Goal: Find specific page/section: Find specific page/section

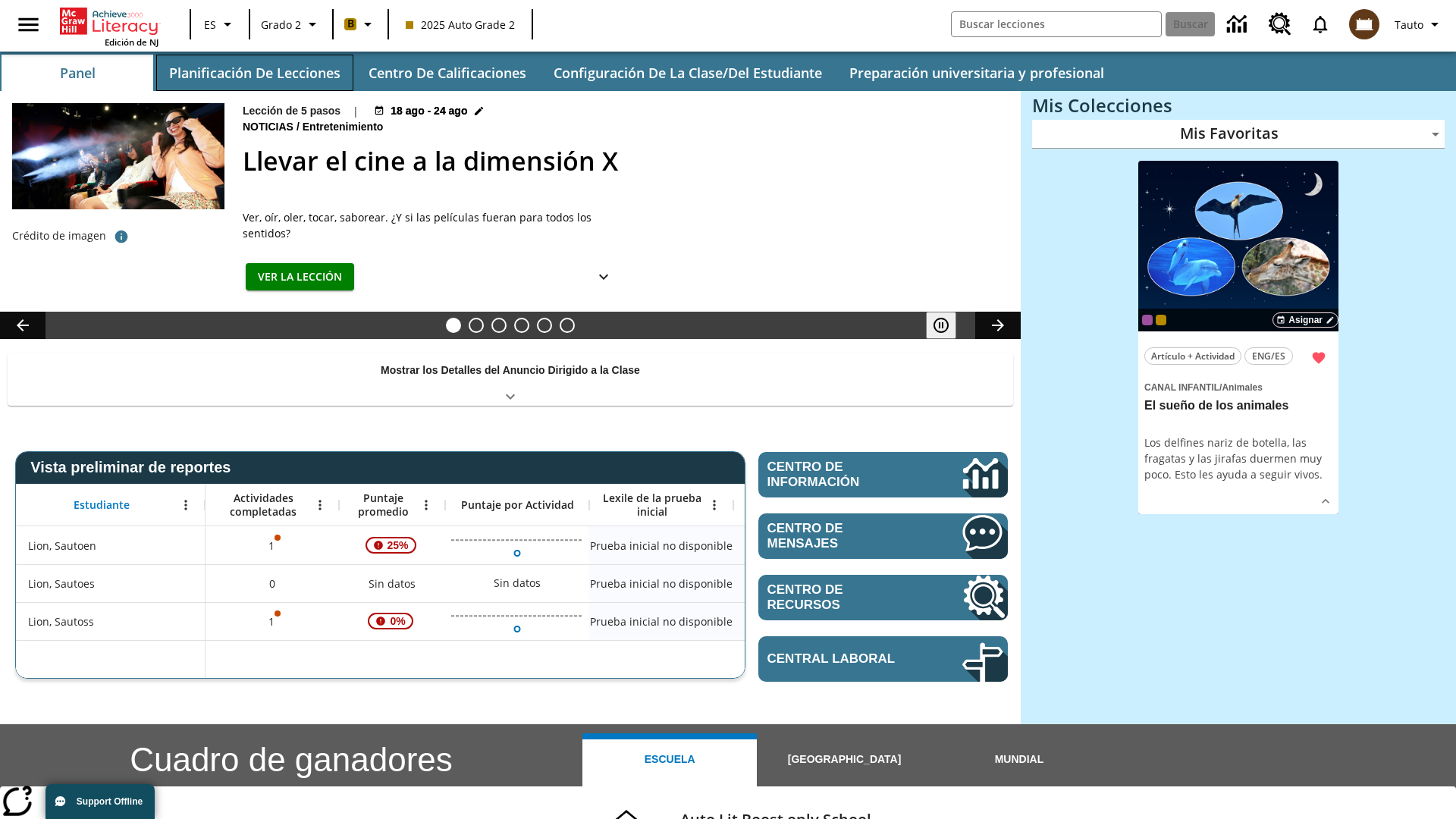
click at [254, 73] on button "Planificación de lecciones" at bounding box center [255, 72] width 197 height 36
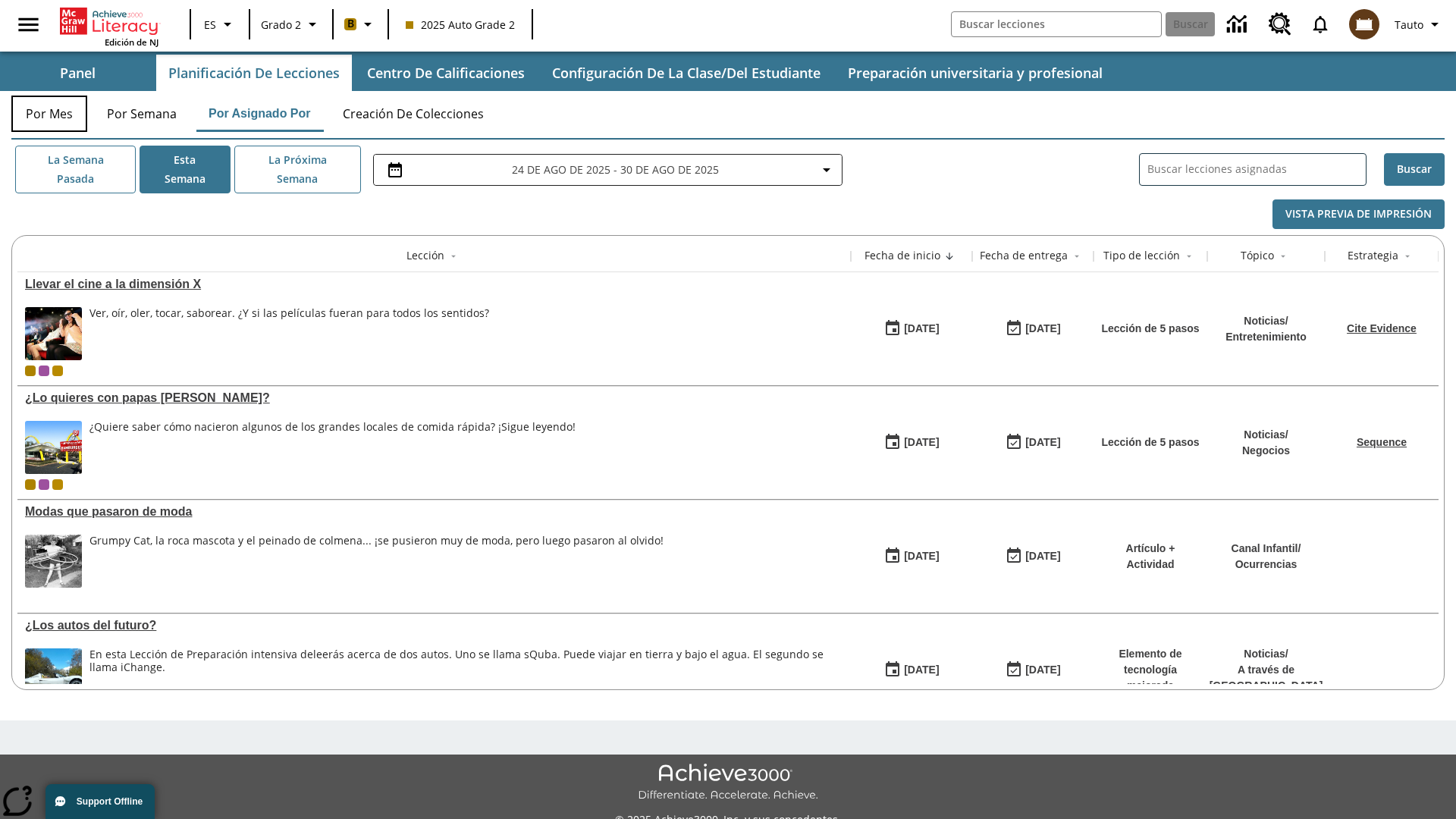
click at [49, 114] on button "Por mes" at bounding box center [49, 113] width 76 height 36
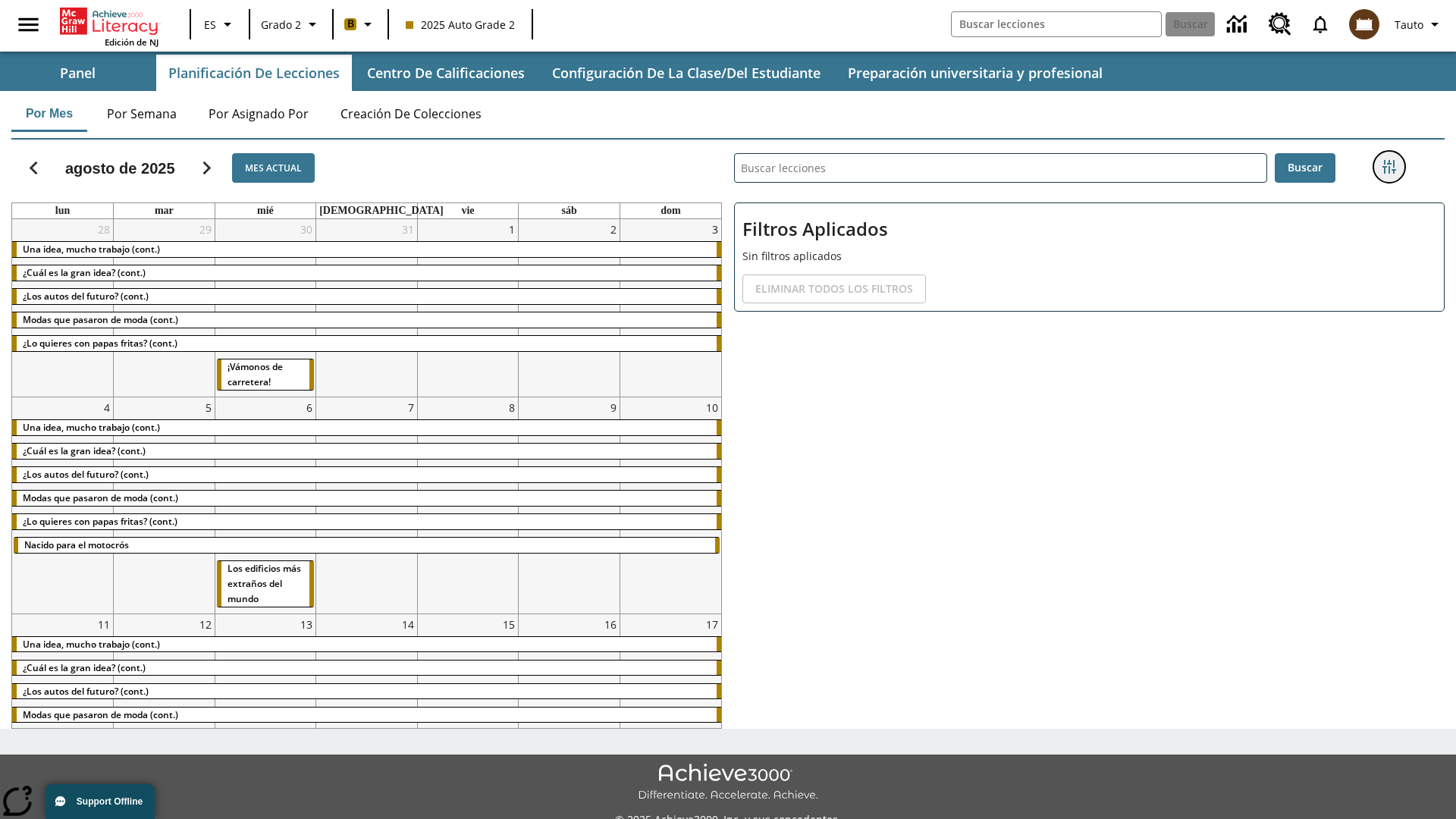
click at [1388, 167] on icon "Menú lateral de filtros" at bounding box center [1389, 167] width 14 height 14
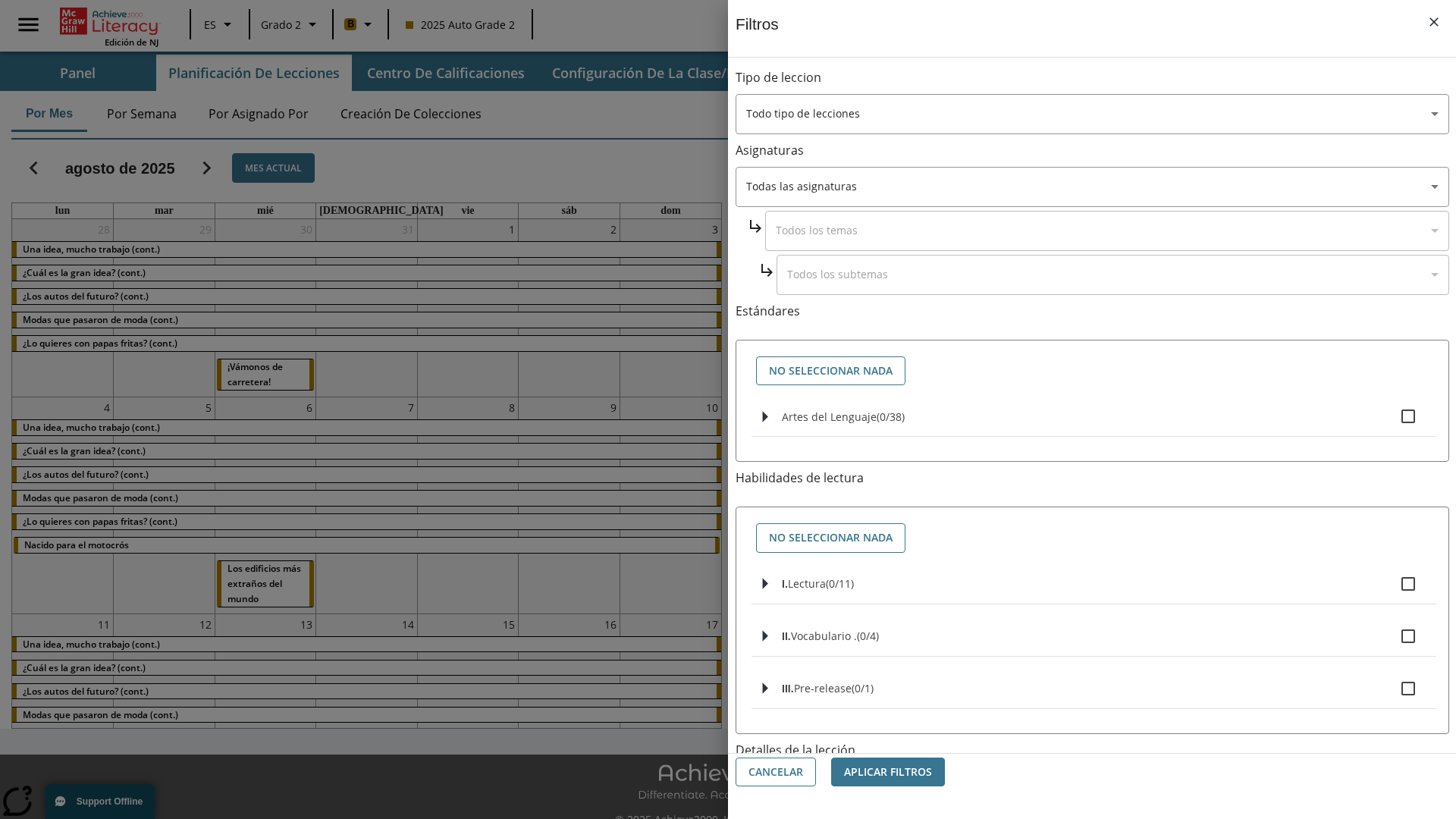
click at [1092, 612] on body "Saltar al contenido principal Edición de NJ ES Grado 2 B 2025 Auto Grade 2 Busc…" at bounding box center [728, 426] width 1456 height 852
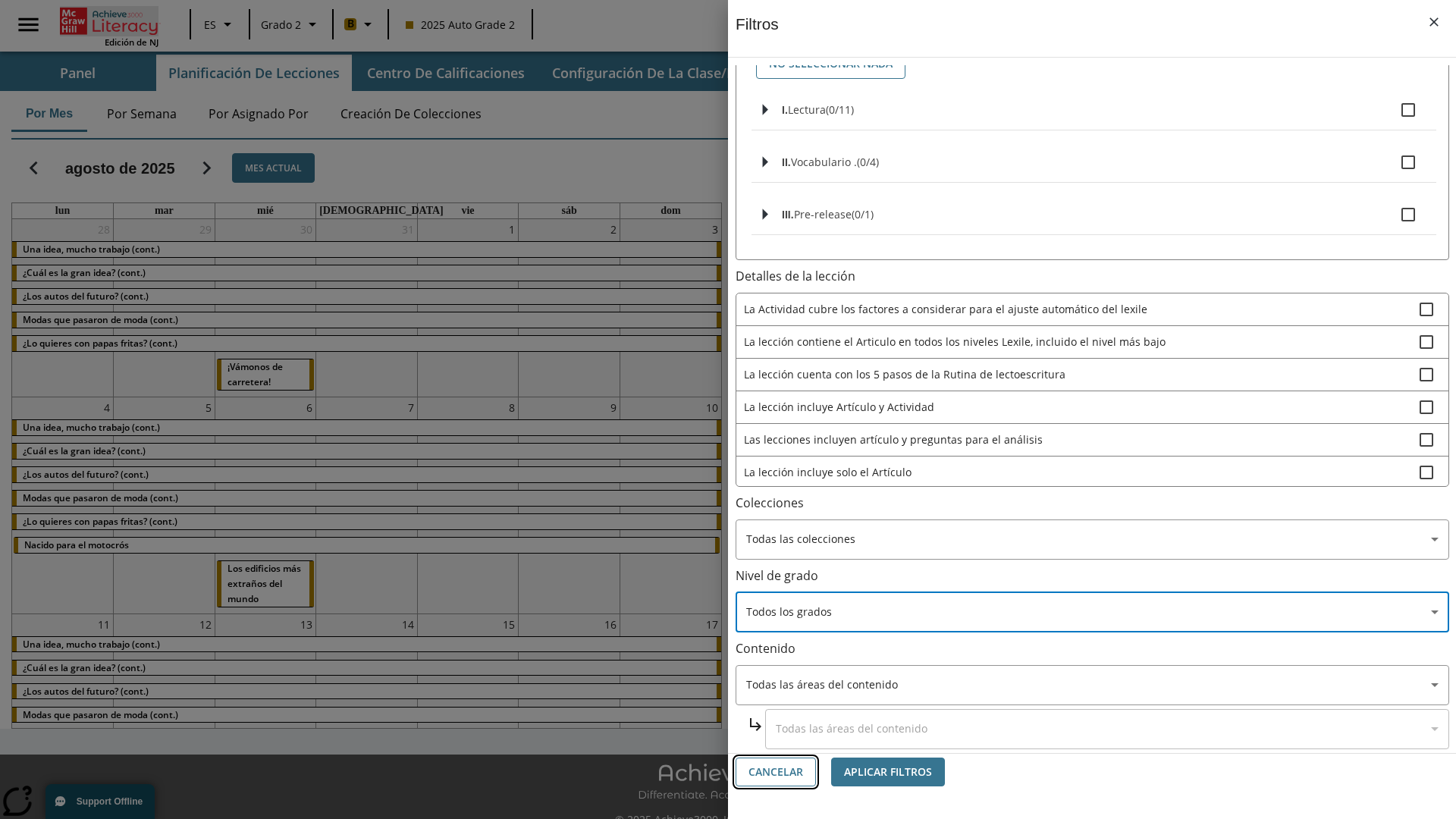
click at [776, 772] on button "Cancelar" at bounding box center [776, 772] width 80 height 29
click at [109, 21] on icon "Portada" at bounding box center [112, 21] width 101 height 27
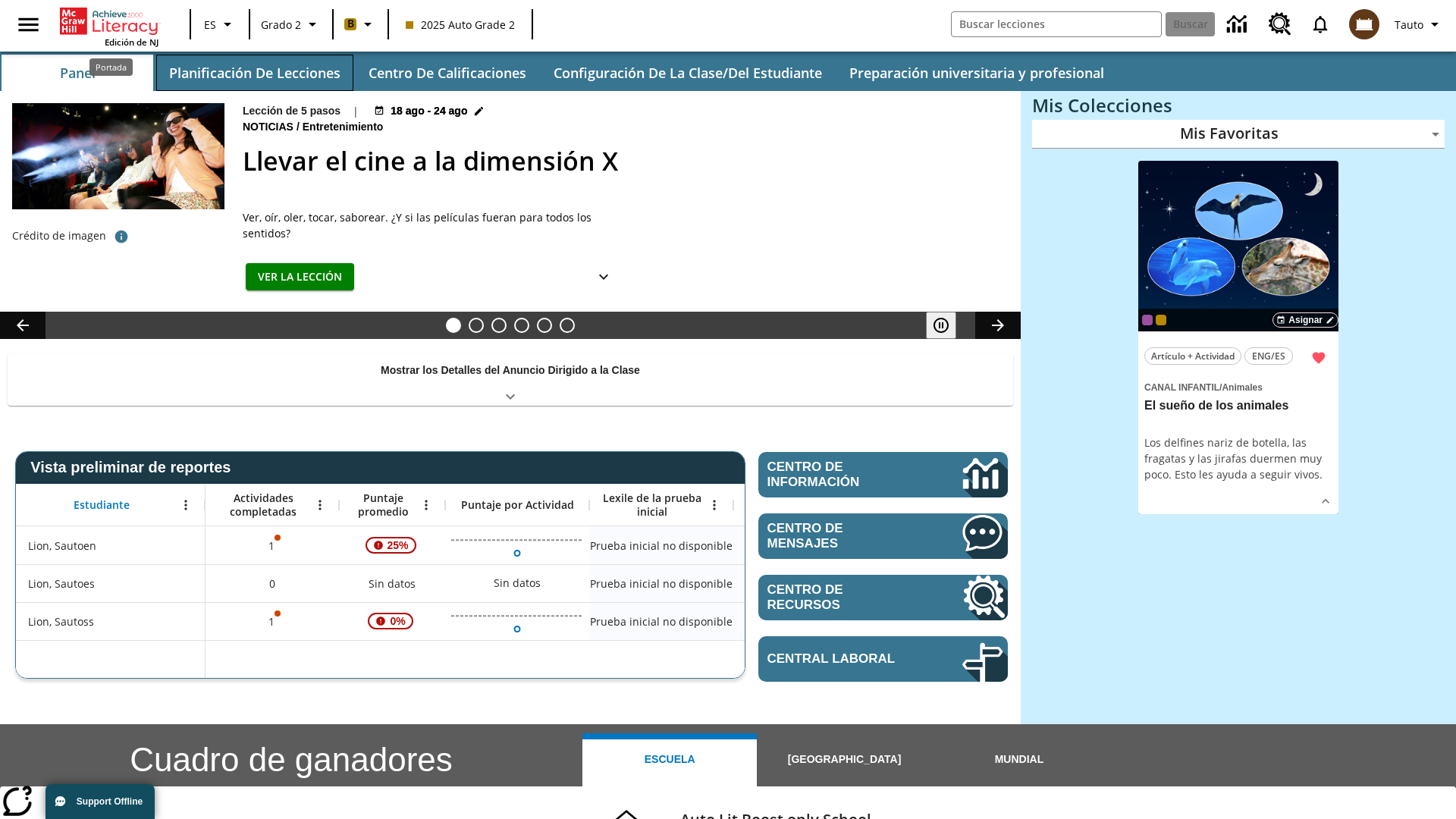
click at [254, 73] on button "Planificación de lecciones" at bounding box center [255, 72] width 197 height 36
